Goal: Book appointment/travel/reservation

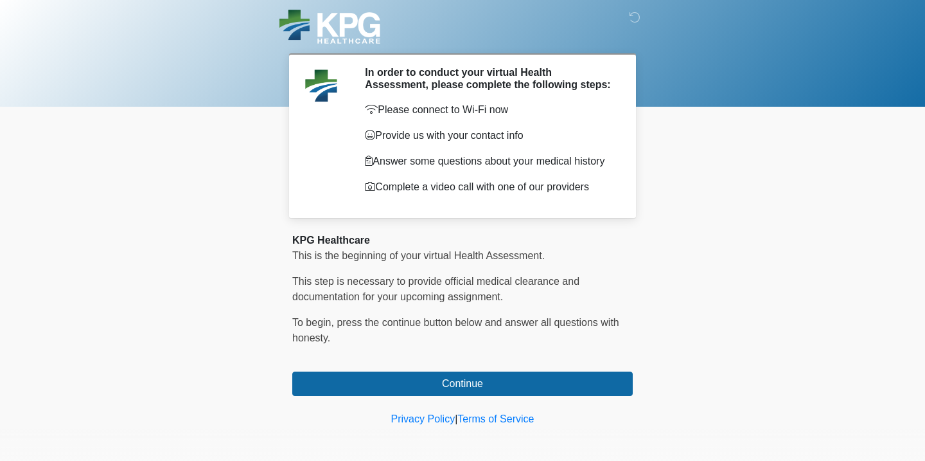
scroll to position [32, 0]
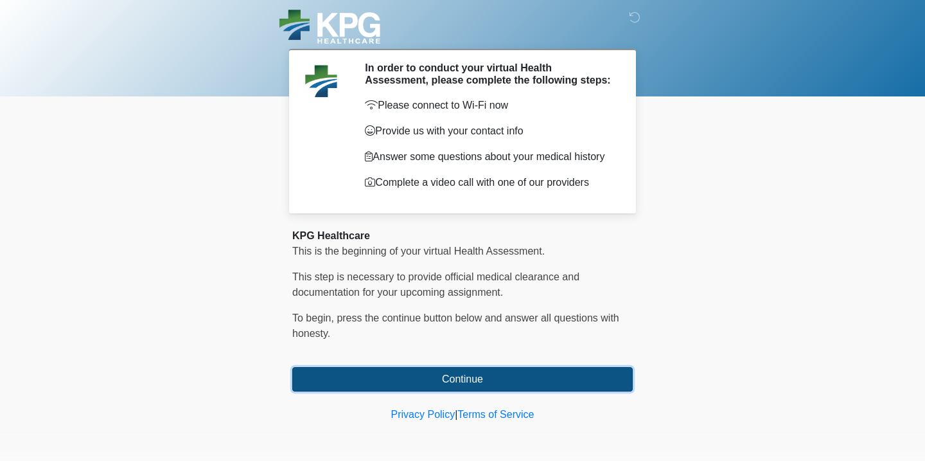
click at [553, 384] on button "Continue" at bounding box center [462, 379] width 341 height 24
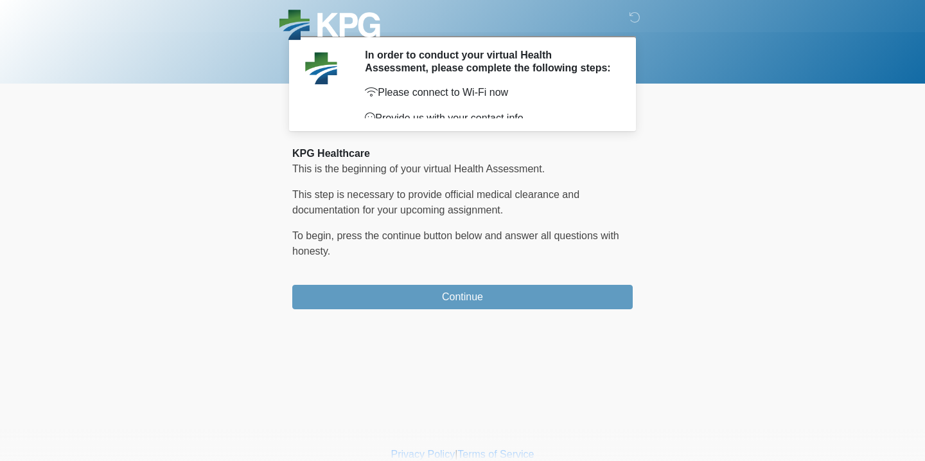
scroll to position [0, 0]
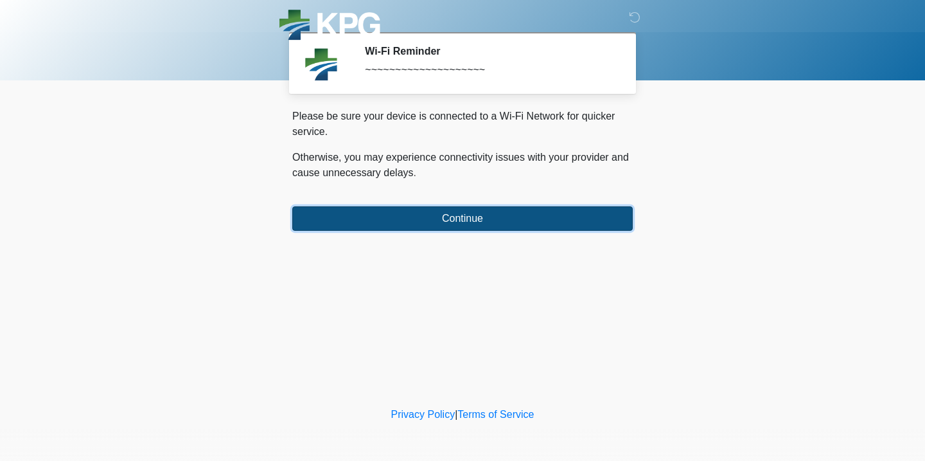
click at [539, 228] on button "Continue" at bounding box center [462, 218] width 341 height 24
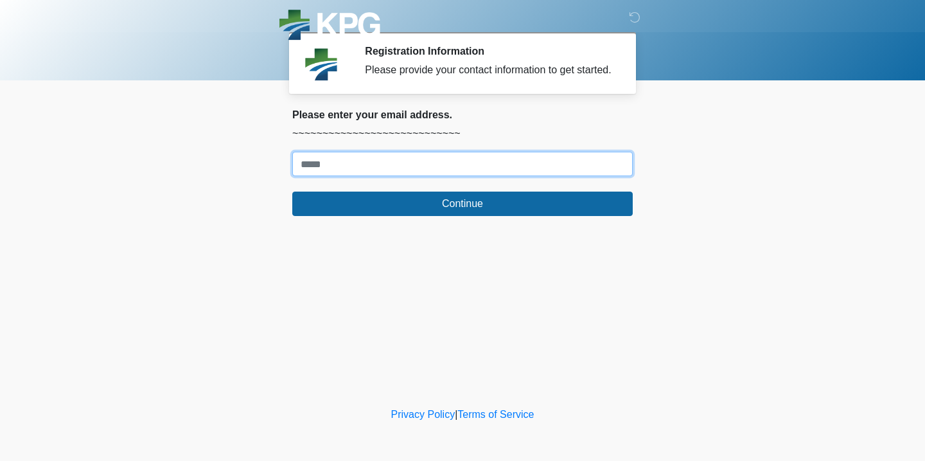
click at [572, 176] on input "Where should we email your response?" at bounding box center [462, 164] width 341 height 24
type input "**********"
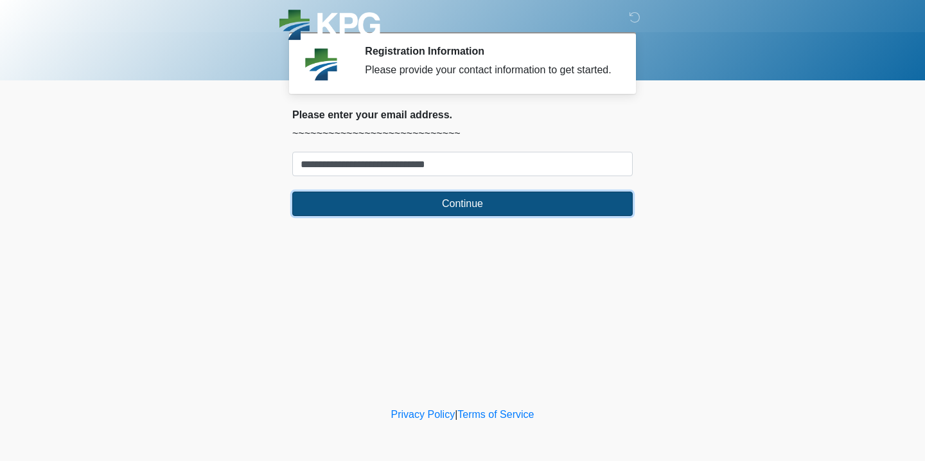
click at [525, 216] on button "Continue" at bounding box center [462, 203] width 341 height 24
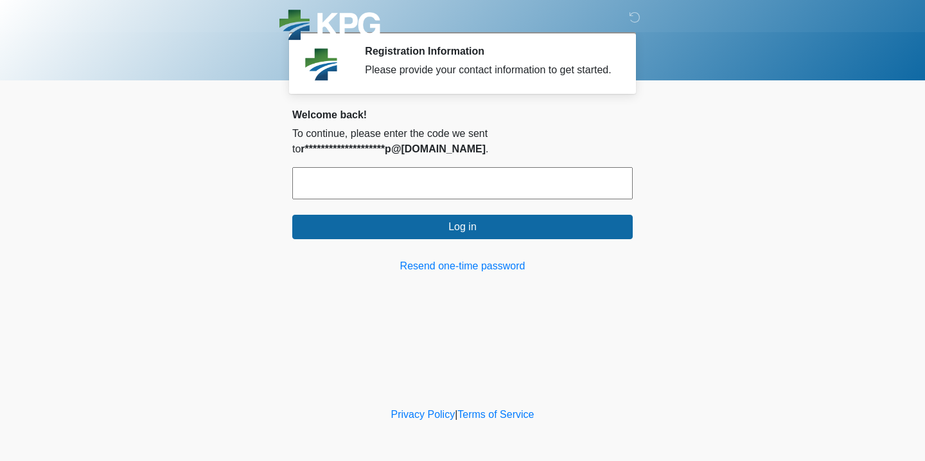
click at [605, 195] on input "text" at bounding box center [462, 183] width 341 height 32
click at [371, 191] on input "text" at bounding box center [462, 183] width 341 height 32
paste input "text"
click at [458, 188] on input "text" at bounding box center [462, 183] width 341 height 32
paste input "text"
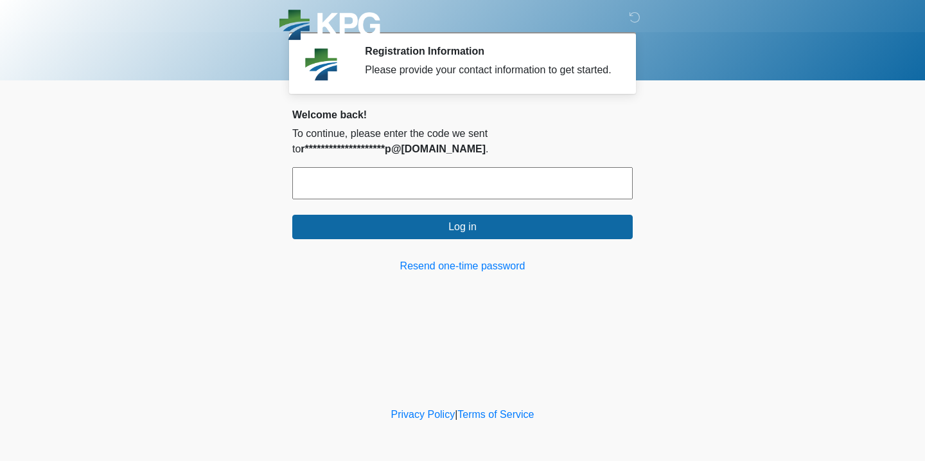
paste input "******"
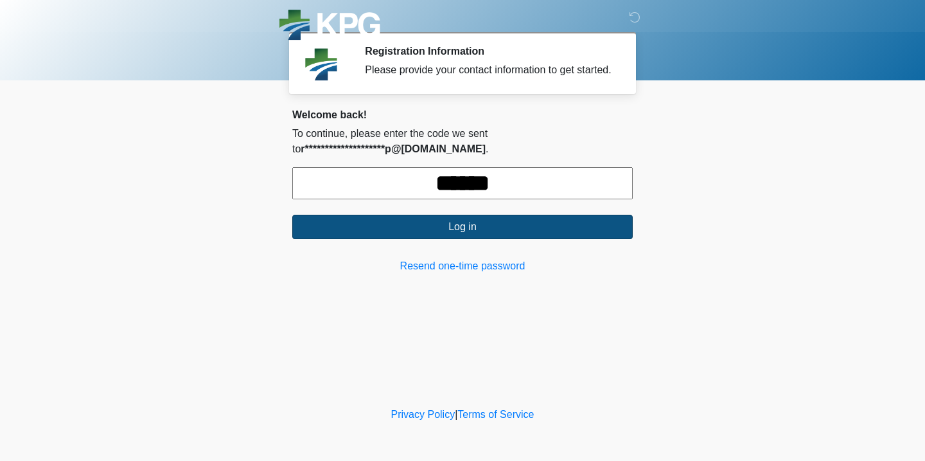
type input "******"
click at [495, 239] on button "Log in" at bounding box center [462, 227] width 341 height 24
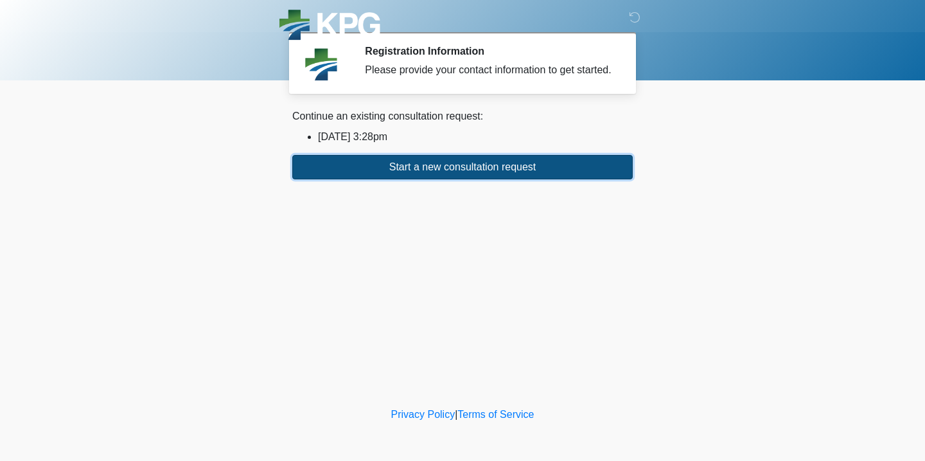
click at [495, 172] on button "Start a new consultation request" at bounding box center [462, 167] width 341 height 24
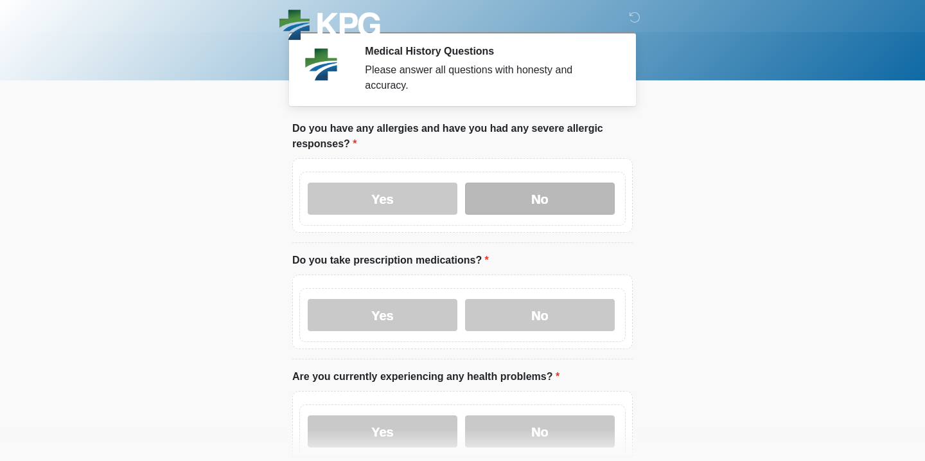
click at [556, 194] on label "No" at bounding box center [540, 198] width 150 height 32
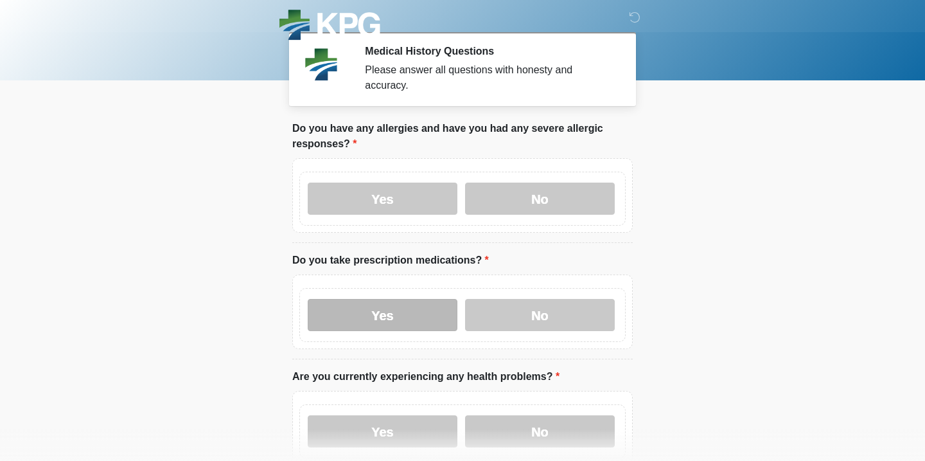
click at [387, 317] on label "Yes" at bounding box center [383, 315] width 150 height 32
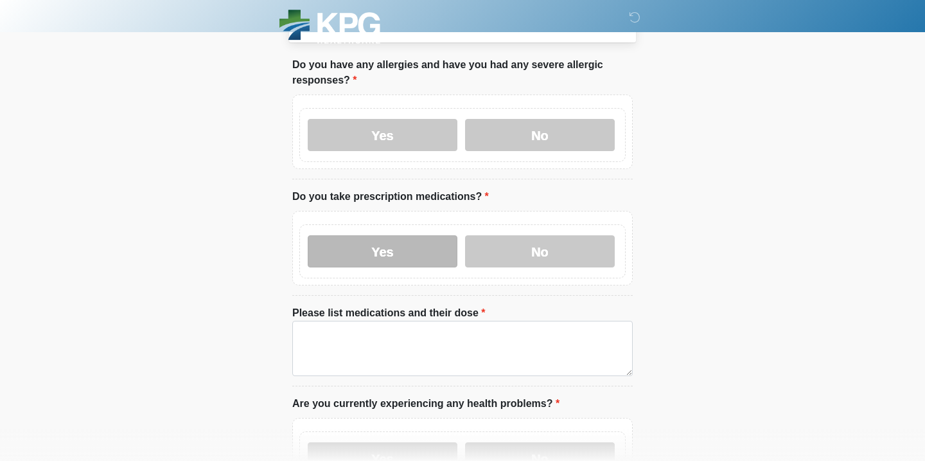
scroll to position [86, 0]
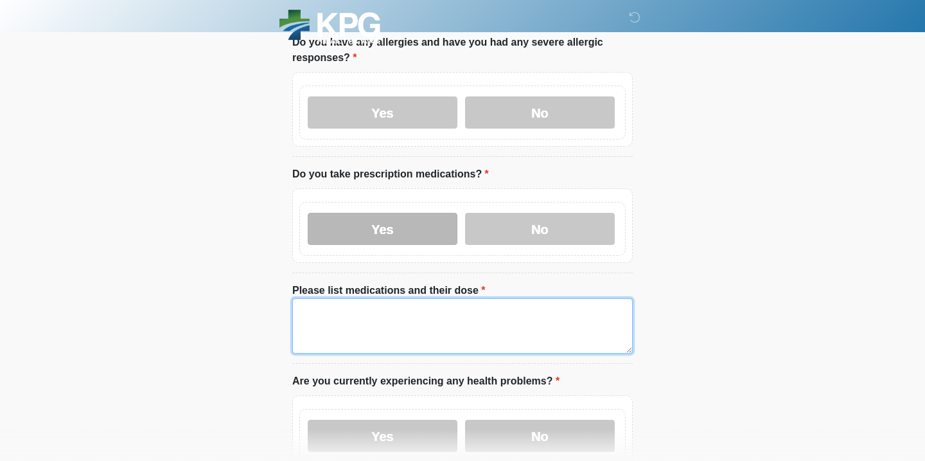
click at [387, 317] on textarea "Please list medications and their dose" at bounding box center [462, 325] width 341 height 55
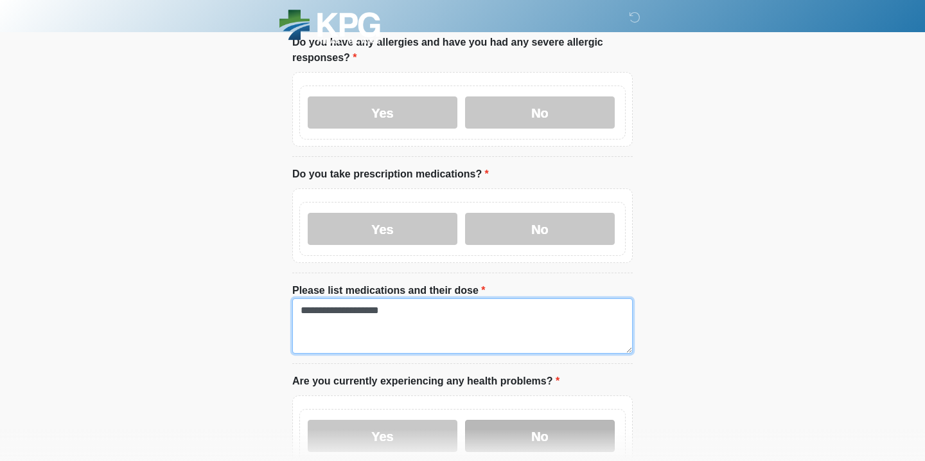
type textarea "**********"
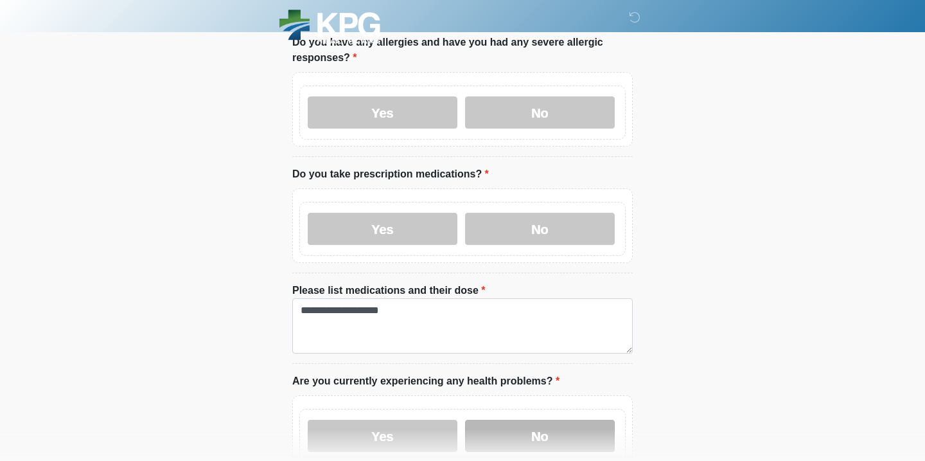
click at [562, 423] on label "No" at bounding box center [540, 436] width 150 height 32
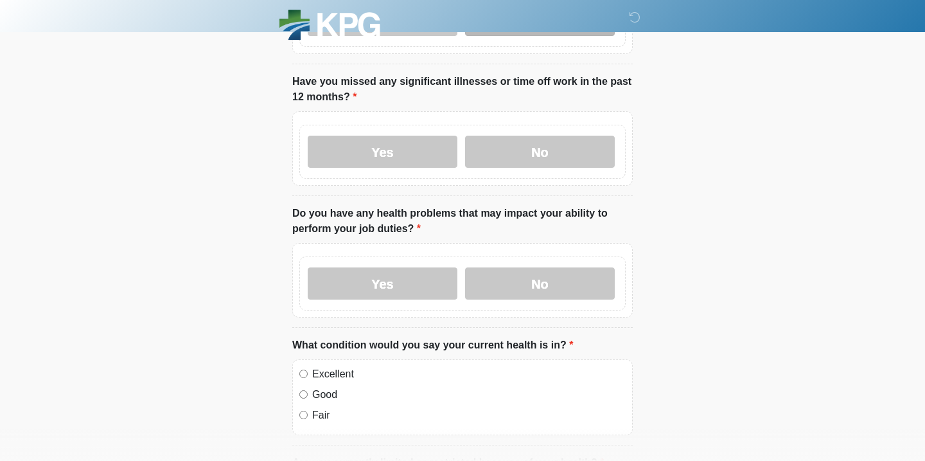
scroll to position [504, 0]
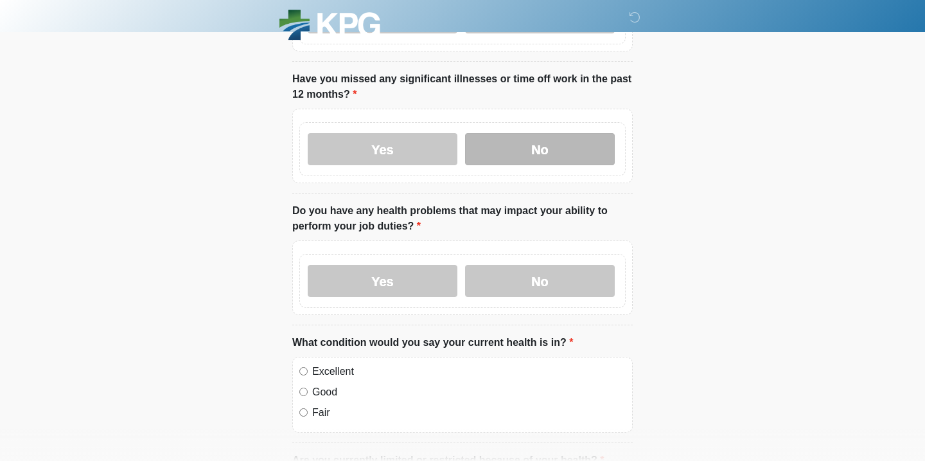
click at [567, 148] on label "No" at bounding box center [540, 149] width 150 height 32
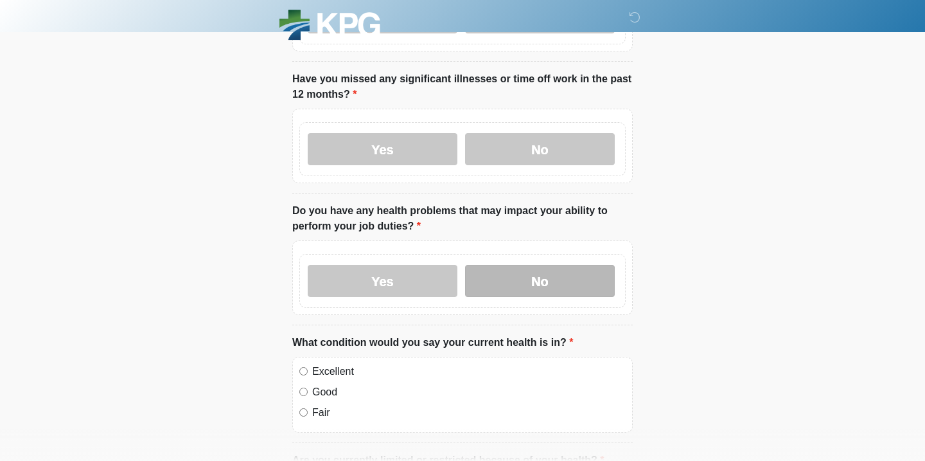
click at [566, 283] on label "No" at bounding box center [540, 281] width 150 height 32
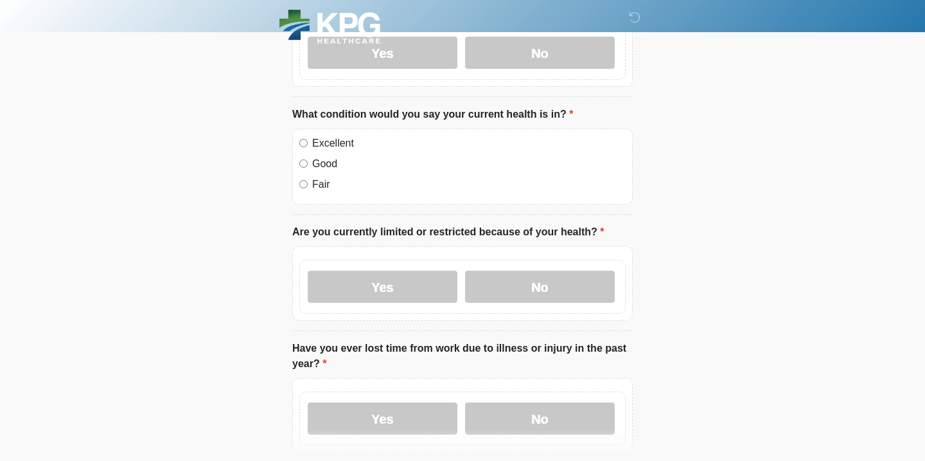
scroll to position [734, 0]
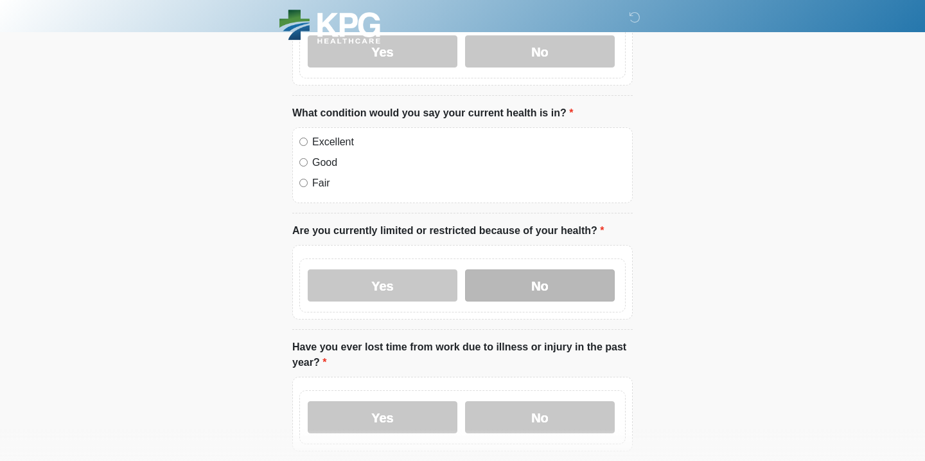
click at [551, 271] on label "No" at bounding box center [540, 285] width 150 height 32
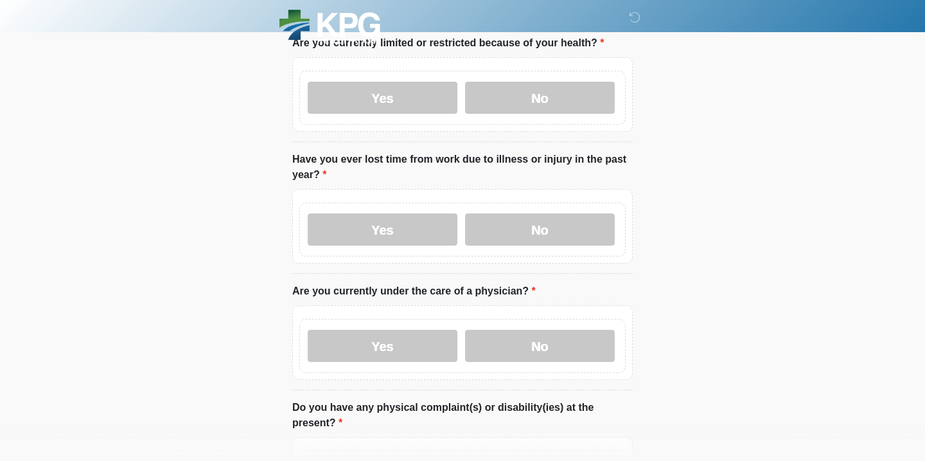
scroll to position [932, 0]
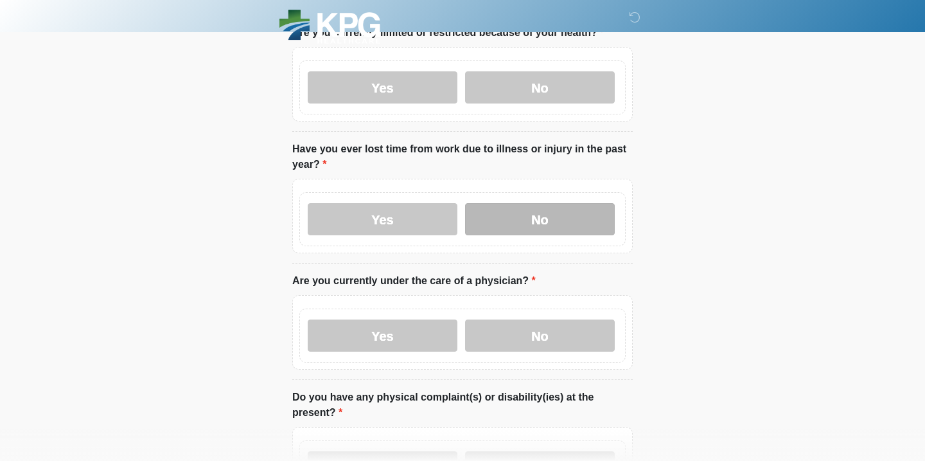
click at [556, 211] on label "No" at bounding box center [540, 219] width 150 height 32
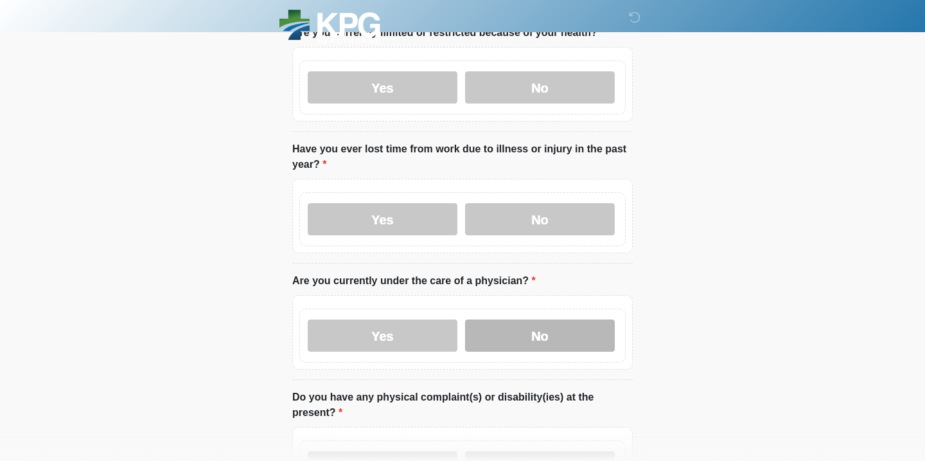
click at [526, 328] on label "No" at bounding box center [540, 335] width 150 height 32
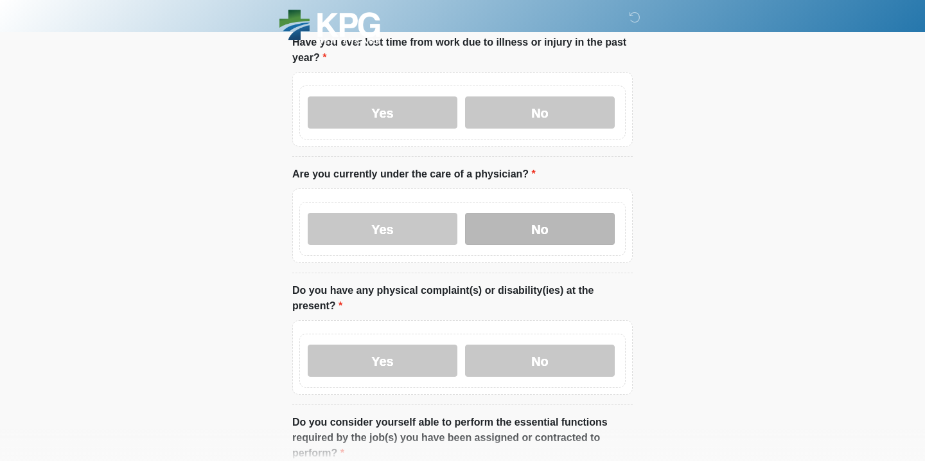
scroll to position [1157, 0]
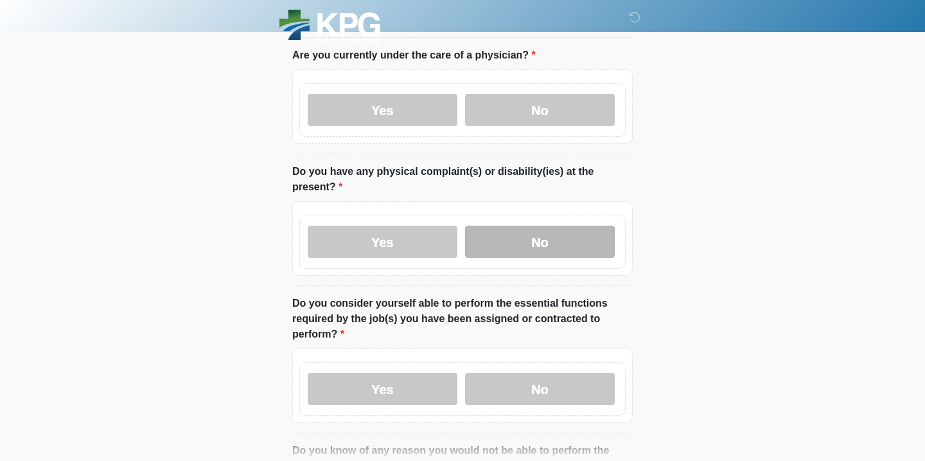
click at [533, 233] on label "No" at bounding box center [540, 242] width 150 height 32
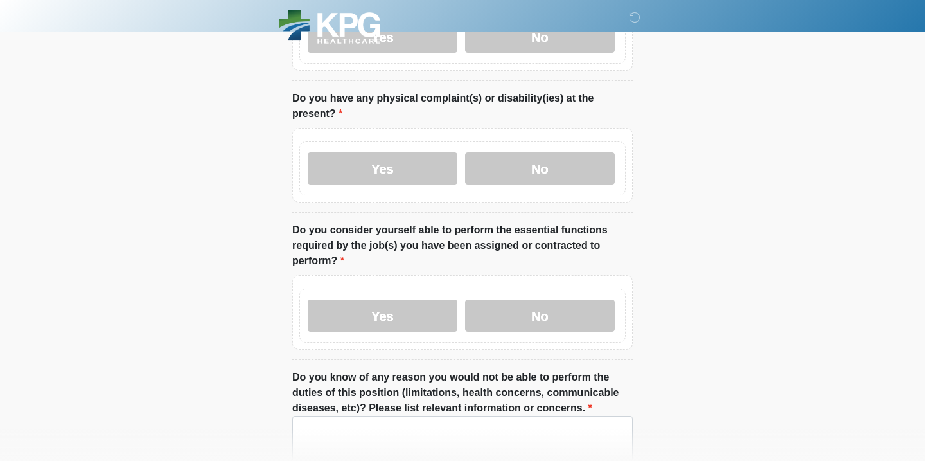
scroll to position [1233, 0]
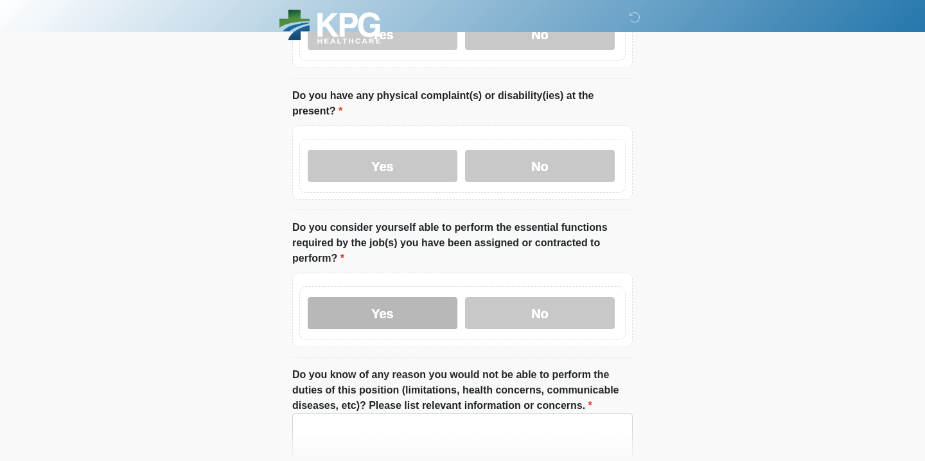
click at [334, 308] on label "Yes" at bounding box center [383, 313] width 150 height 32
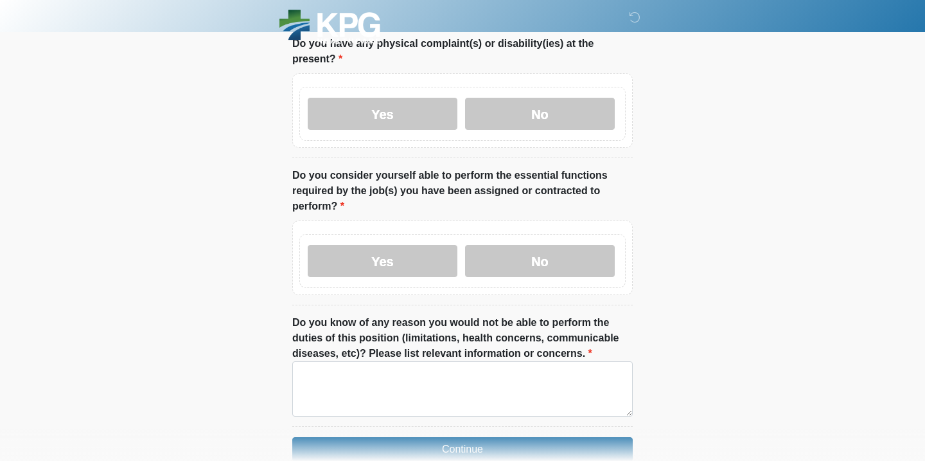
scroll to position [1351, 0]
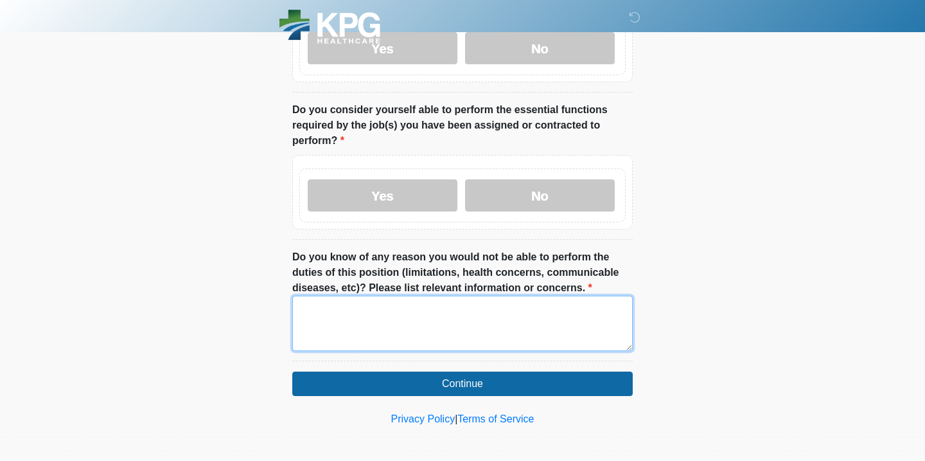
click at [571, 337] on textarea "Do you know of any reason you would not be able to perform the duties of this p…" at bounding box center [462, 323] width 341 height 55
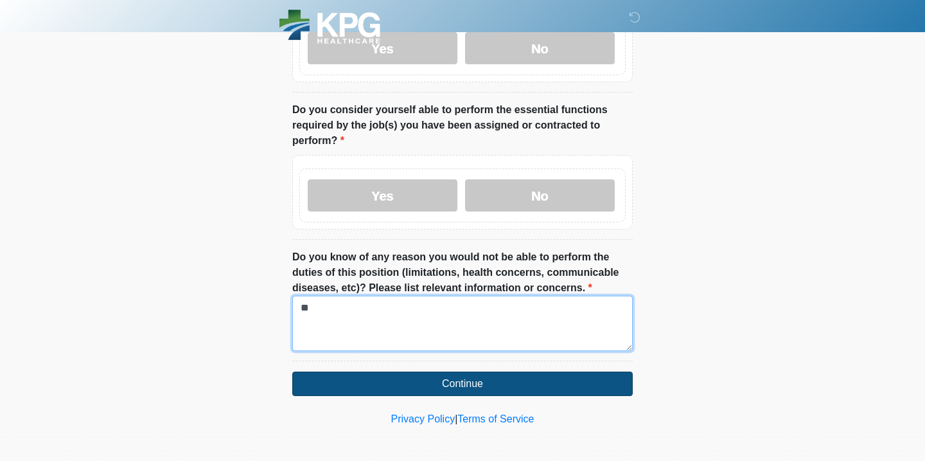
type textarea "**"
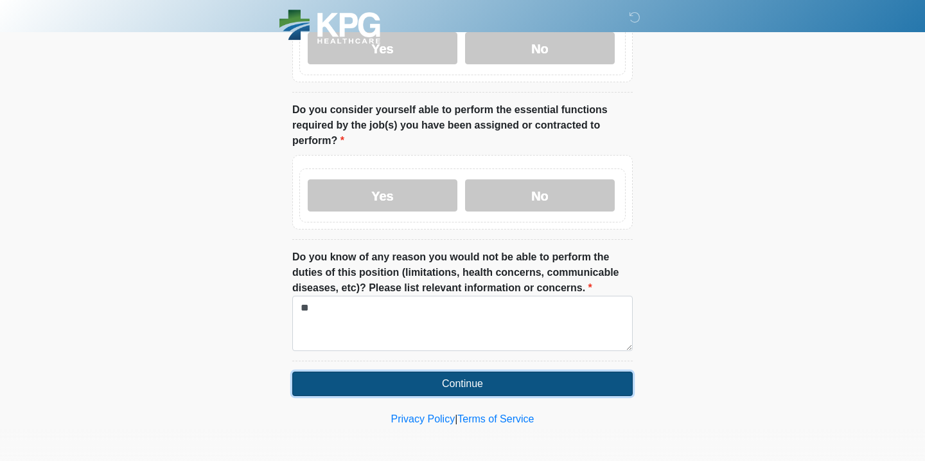
click at [510, 386] on button "Continue" at bounding box center [462, 383] width 341 height 24
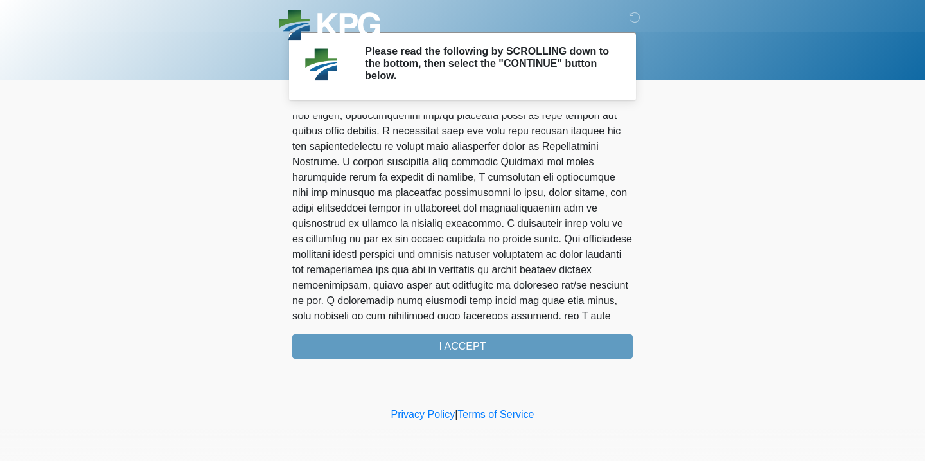
scroll to position [850, 0]
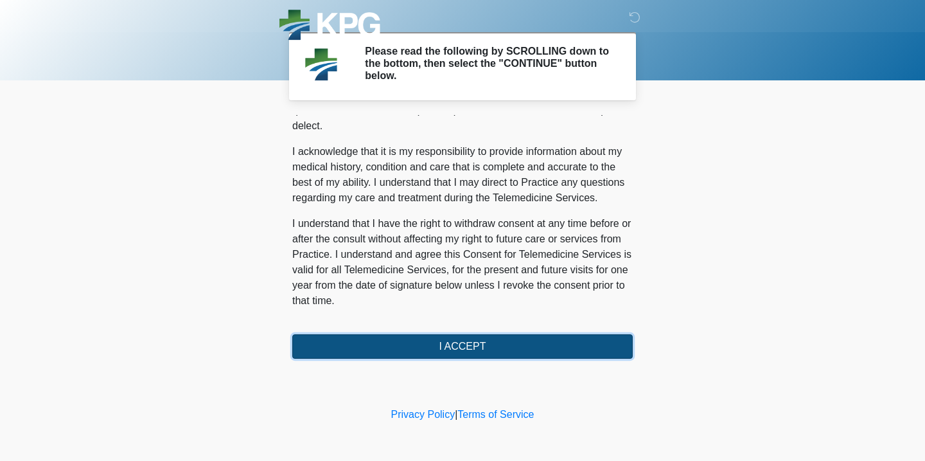
click at [517, 337] on button "I ACCEPT" at bounding box center [462, 346] width 341 height 24
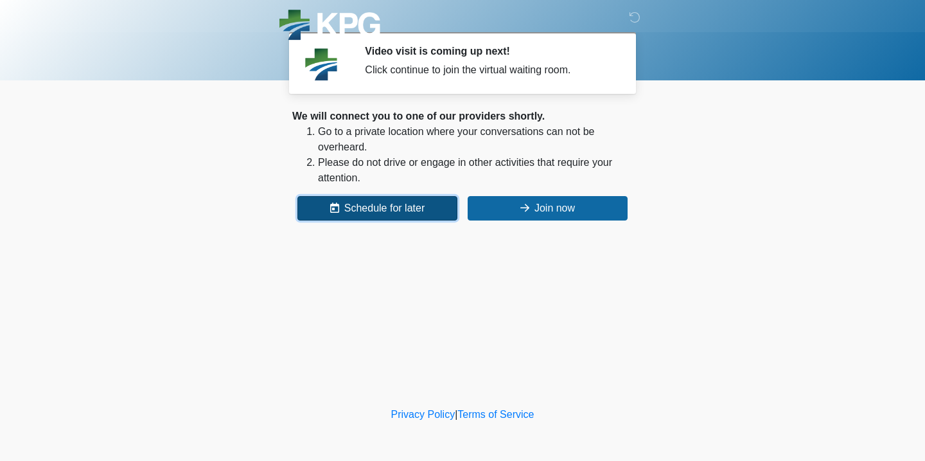
click at [373, 206] on button "Schedule for later" at bounding box center [378, 208] width 160 height 24
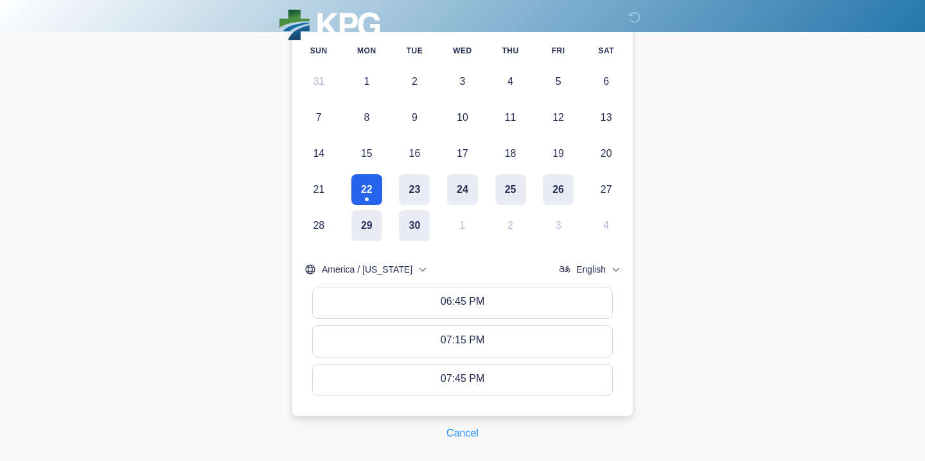
scroll to position [276, 0]
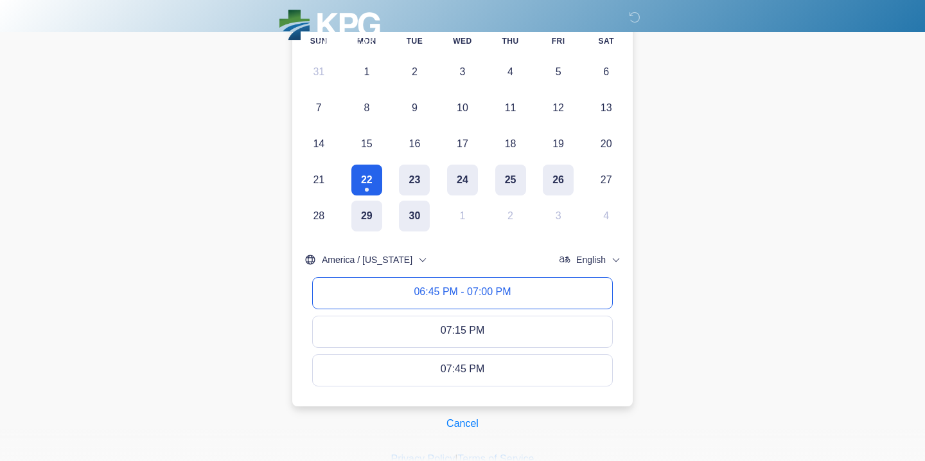
click at [556, 289] on button "06:45 PM - 07:00 PM" at bounding box center [462, 293] width 299 height 31
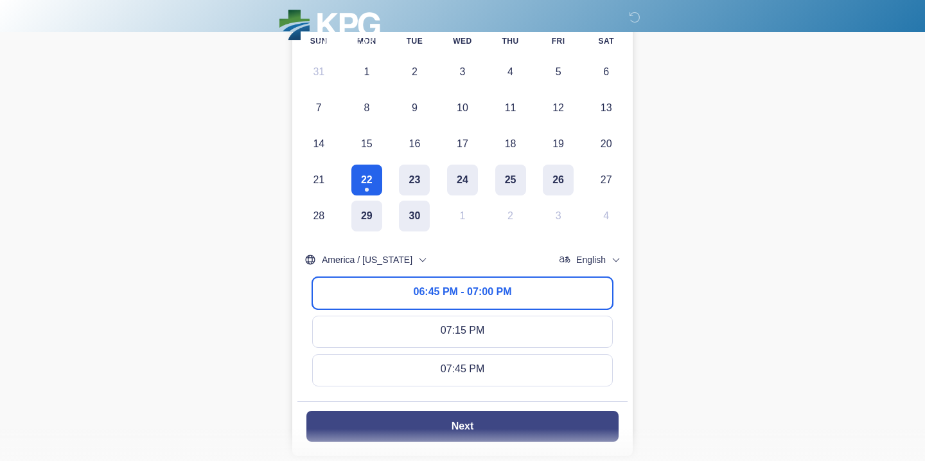
click at [541, 424] on button "Next" at bounding box center [463, 426] width 312 height 31
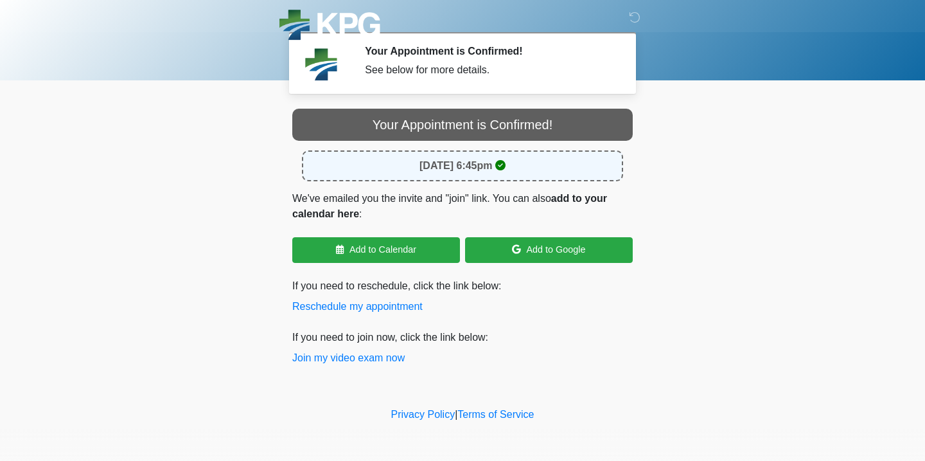
click at [370, 366] on div "Cancel Your Appointment is Confirmed! [DATE] 6:45pm We've emailed you the invit…" at bounding box center [463, 242] width 360 height 267
click at [370, 357] on button "Join my video exam now" at bounding box center [348, 357] width 112 height 15
